Goal: Information Seeking & Learning: Compare options

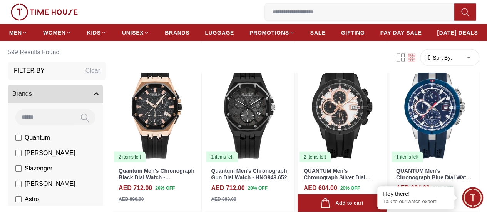
scroll to position [732, 0]
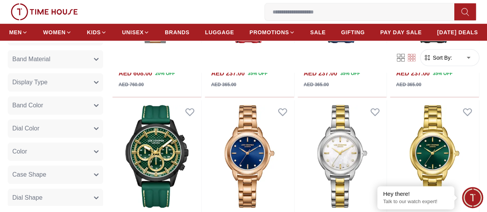
scroll to position [385, 0]
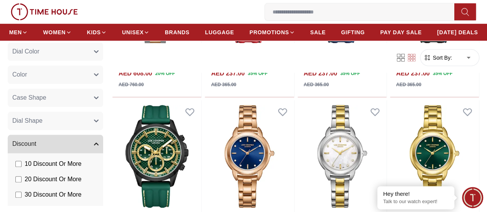
click at [98, 144] on icon "button" at bounding box center [96, 144] width 4 height 2
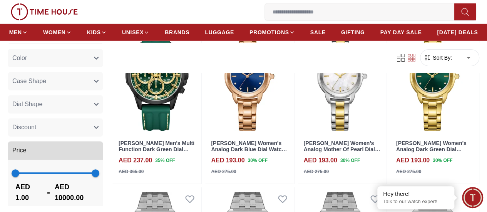
scroll to position [363, 0]
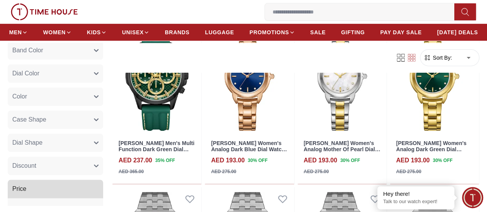
click at [71, 121] on button "Case Shape" at bounding box center [56, 120] width 96 height 18
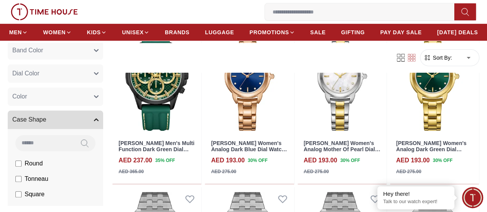
scroll to position [402, 0]
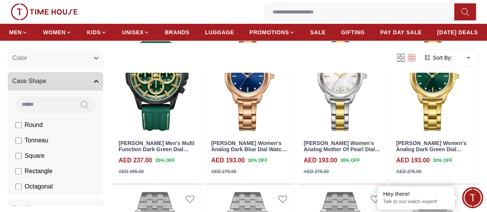
click at [22, 171] on label "Rectangle" at bounding box center [33, 171] width 37 height 9
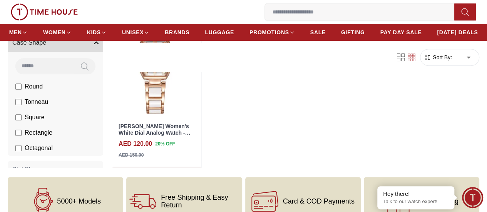
scroll to position [218, 0]
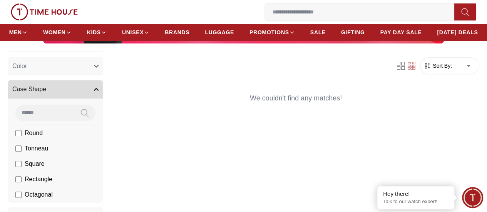
scroll to position [440, 0]
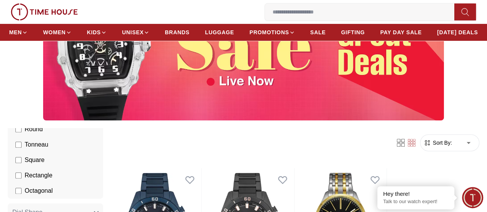
scroll to position [467, 0]
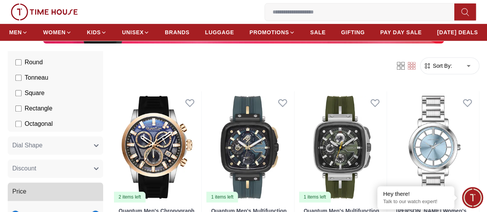
scroll to position [506, 0]
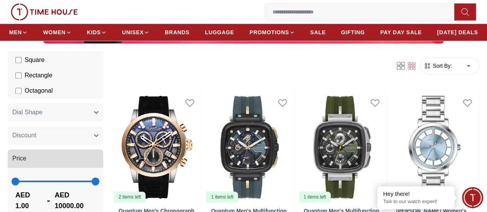
click at [98, 114] on icon "button" at bounding box center [96, 113] width 4 height 2
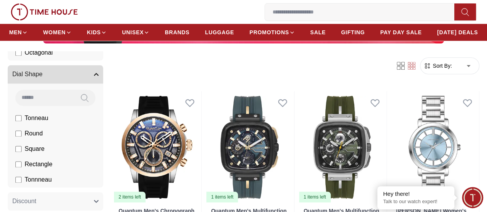
scroll to position [583, 0]
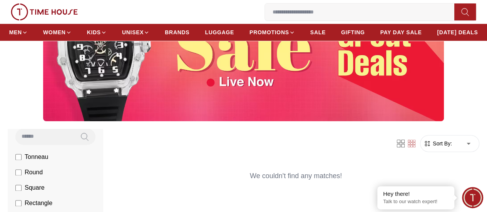
scroll to position [193, 0]
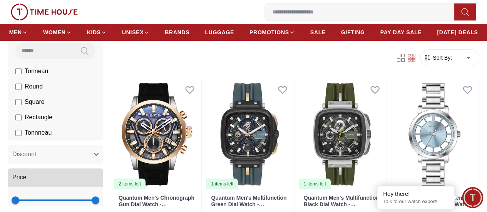
click at [22, 107] on label "Square" at bounding box center [29, 101] width 29 height 9
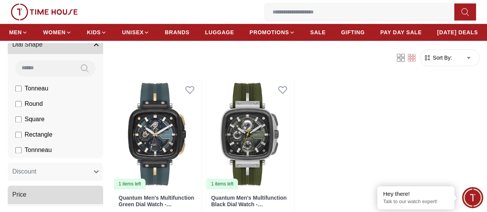
scroll to position [533, 0]
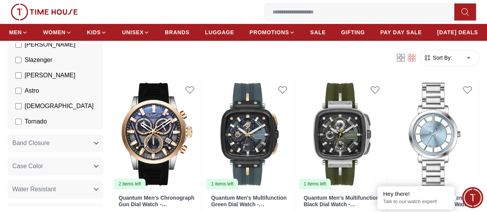
scroll to position [109, 0]
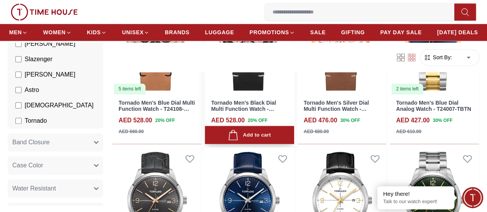
scroll to position [694, 0]
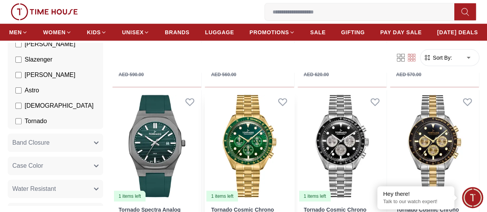
scroll to position [1156, 0]
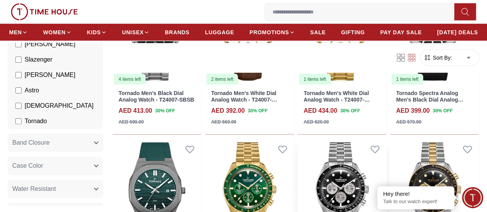
scroll to position [787, 0]
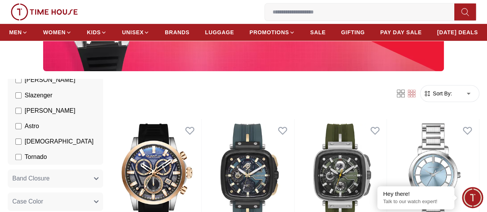
scroll to position [193, 0]
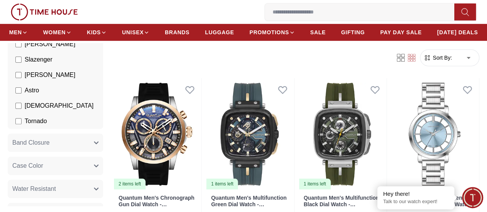
click at [22, 111] on label "[DEMOGRAPHIC_DATA]" at bounding box center [54, 105] width 78 height 9
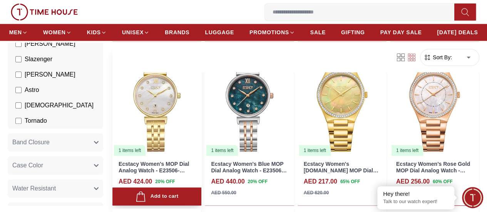
scroll to position [347, 0]
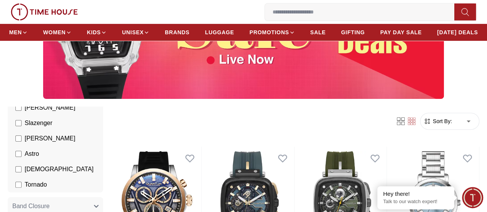
scroll to position [193, 0]
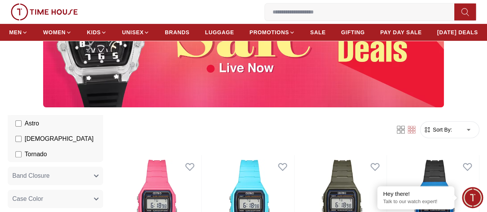
scroll to position [148, 0]
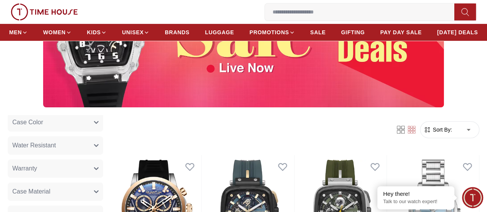
scroll to position [71, 0]
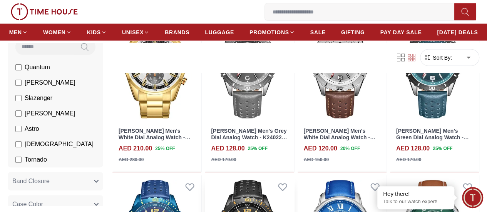
scroll to position [2273, 0]
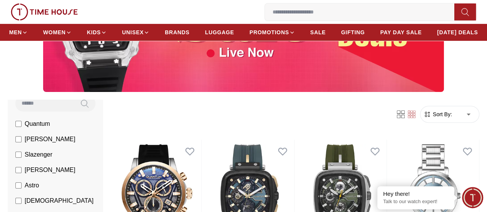
scroll to position [154, 0]
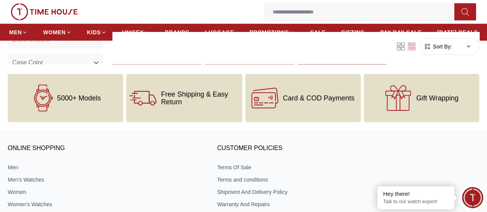
scroll to position [886, 0]
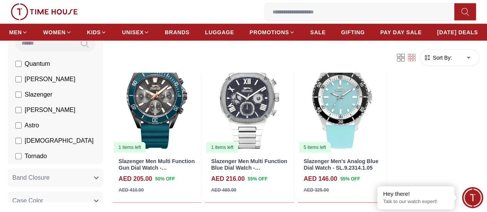
scroll to position [493, 0]
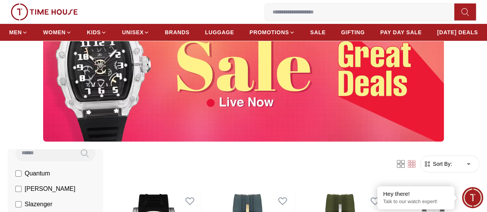
scroll to position [116, 0]
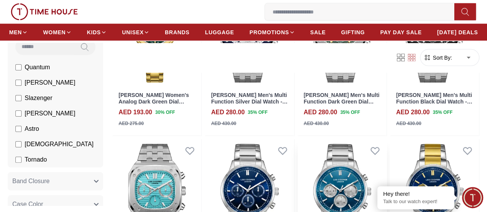
scroll to position [963, 0]
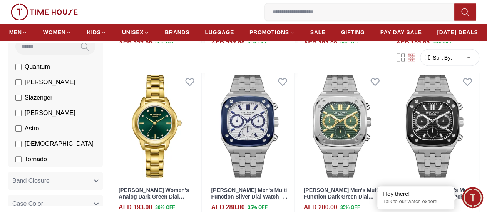
scroll to position [424, 0]
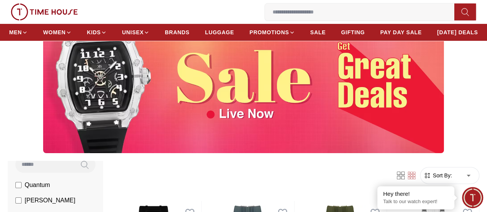
scroll to position [116, 0]
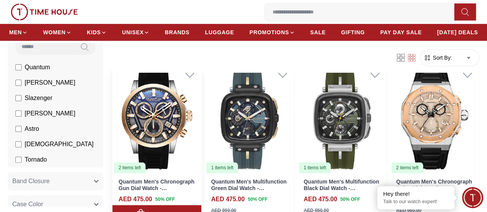
scroll to position [193, 0]
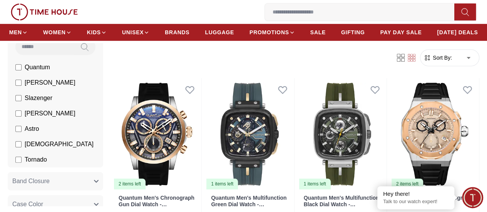
click at [24, 72] on label "Quantum" at bounding box center [32, 67] width 35 height 9
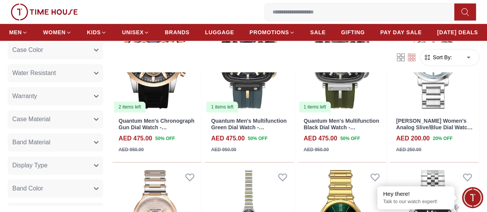
scroll to position [263, 0]
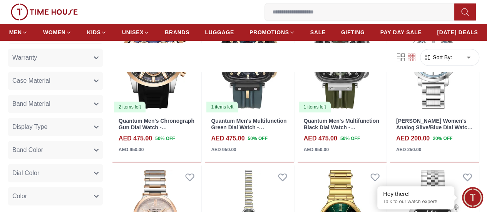
click at [84, 171] on button "Dial Color" at bounding box center [56, 174] width 96 height 18
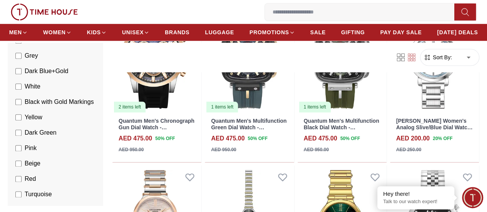
scroll to position [456, 0]
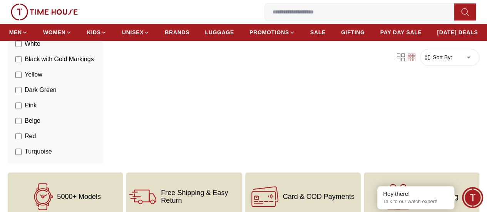
scroll to position [231, 0]
click at [13, 97] on li "Dark Green" at bounding box center [57, 89] width 92 height 15
click at [22, 94] on label "Dark Green" at bounding box center [35, 89] width 41 height 9
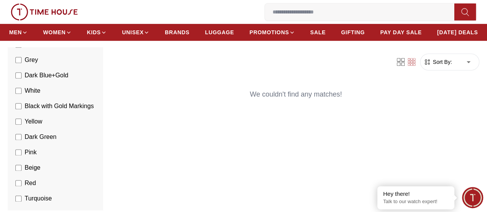
scroll to position [154, 0]
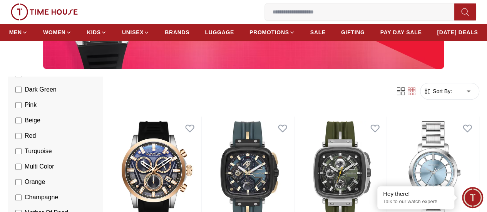
scroll to position [533, 0]
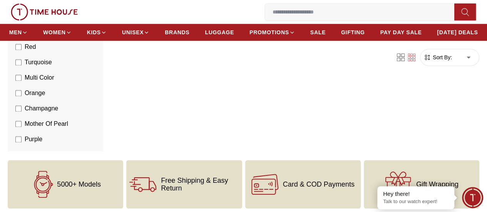
scroll to position [231, 0]
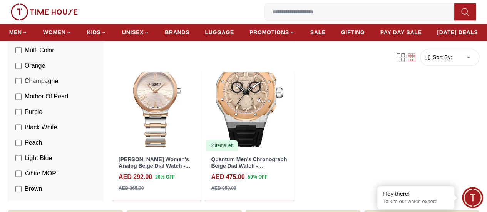
scroll to position [456, 0]
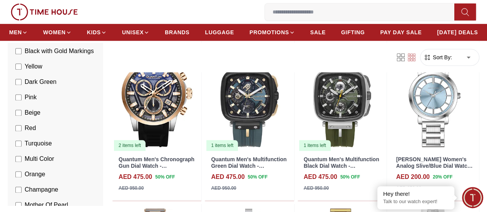
scroll to position [494, 0]
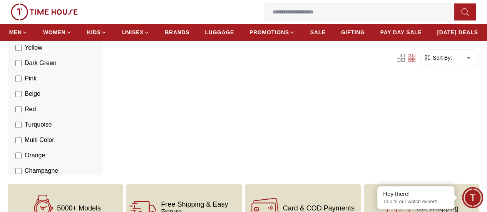
scroll to position [231, 0]
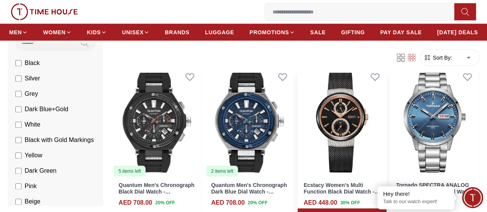
scroll to position [886, 0]
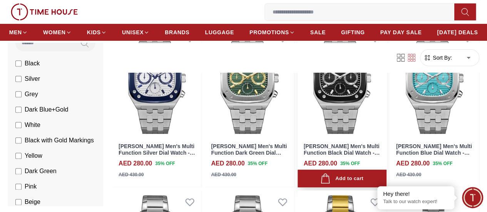
scroll to position [1387, 0]
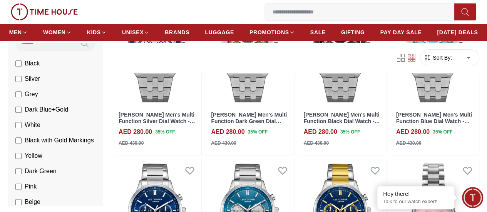
scroll to position [1194, 0]
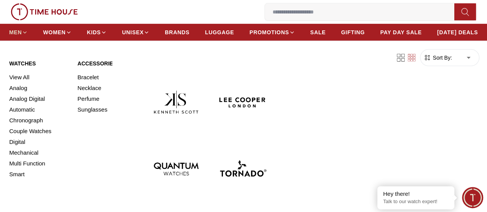
click at [22, 36] on span "MEN" at bounding box center [15, 33] width 13 height 8
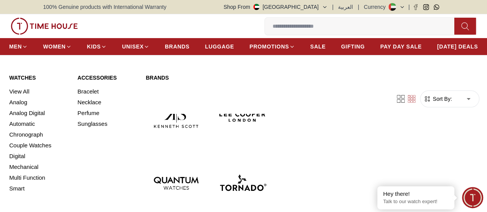
click at [113, 192] on div "Accessories Bracelet Necklace Perfume Sunglasses" at bounding box center [106, 177] width 59 height 207
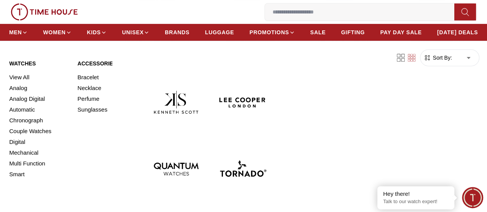
scroll to position [270, 0]
click at [16, 83] on link "View All" at bounding box center [38, 77] width 59 height 11
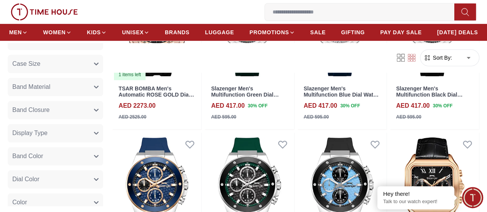
scroll to position [462, 0]
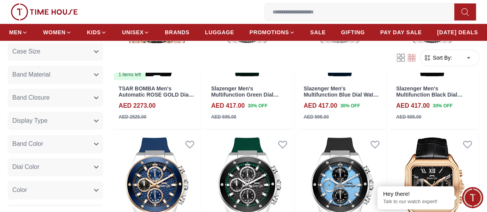
click at [97, 165] on button "Dial Color" at bounding box center [56, 167] width 96 height 18
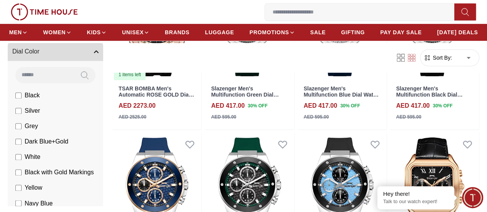
scroll to position [616, 0]
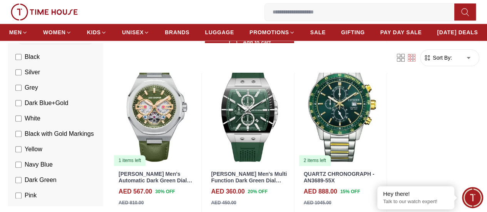
scroll to position [385, 0]
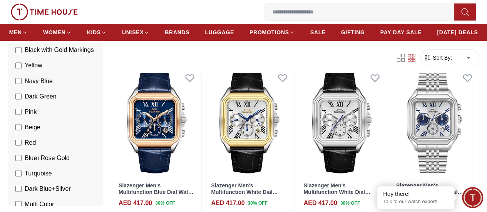
scroll to position [694, 0]
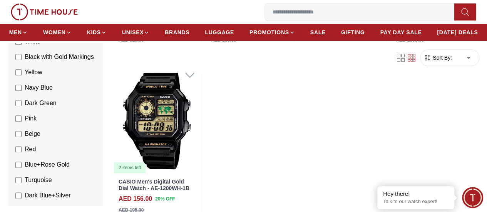
scroll to position [231, 0]
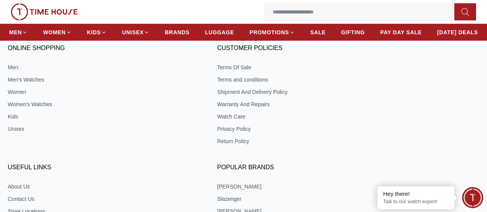
scroll to position [1117, 0]
